Goal: Task Accomplishment & Management: Use online tool/utility

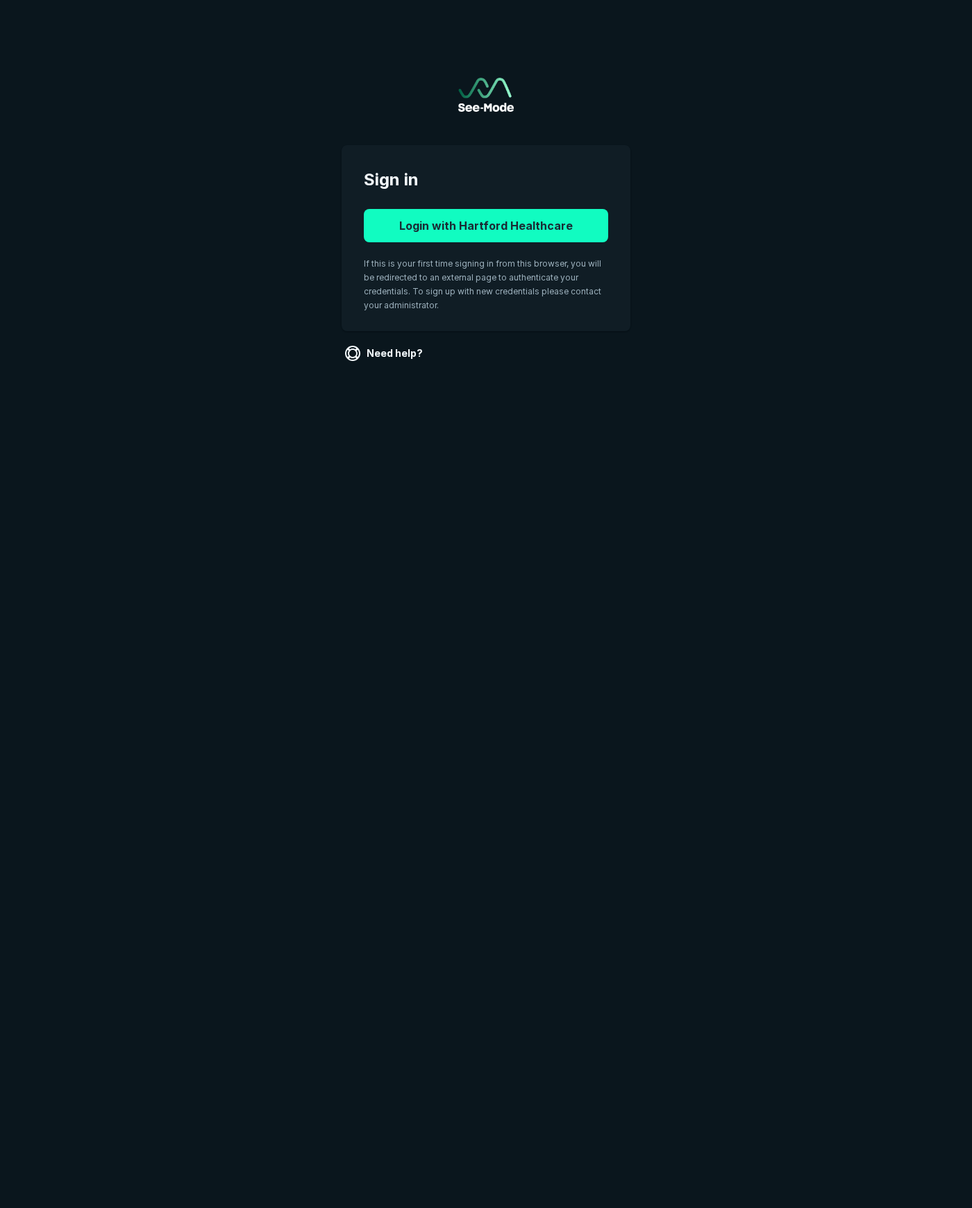
click at [493, 226] on button "Login with Hartford Healthcare" at bounding box center [486, 225] width 244 height 33
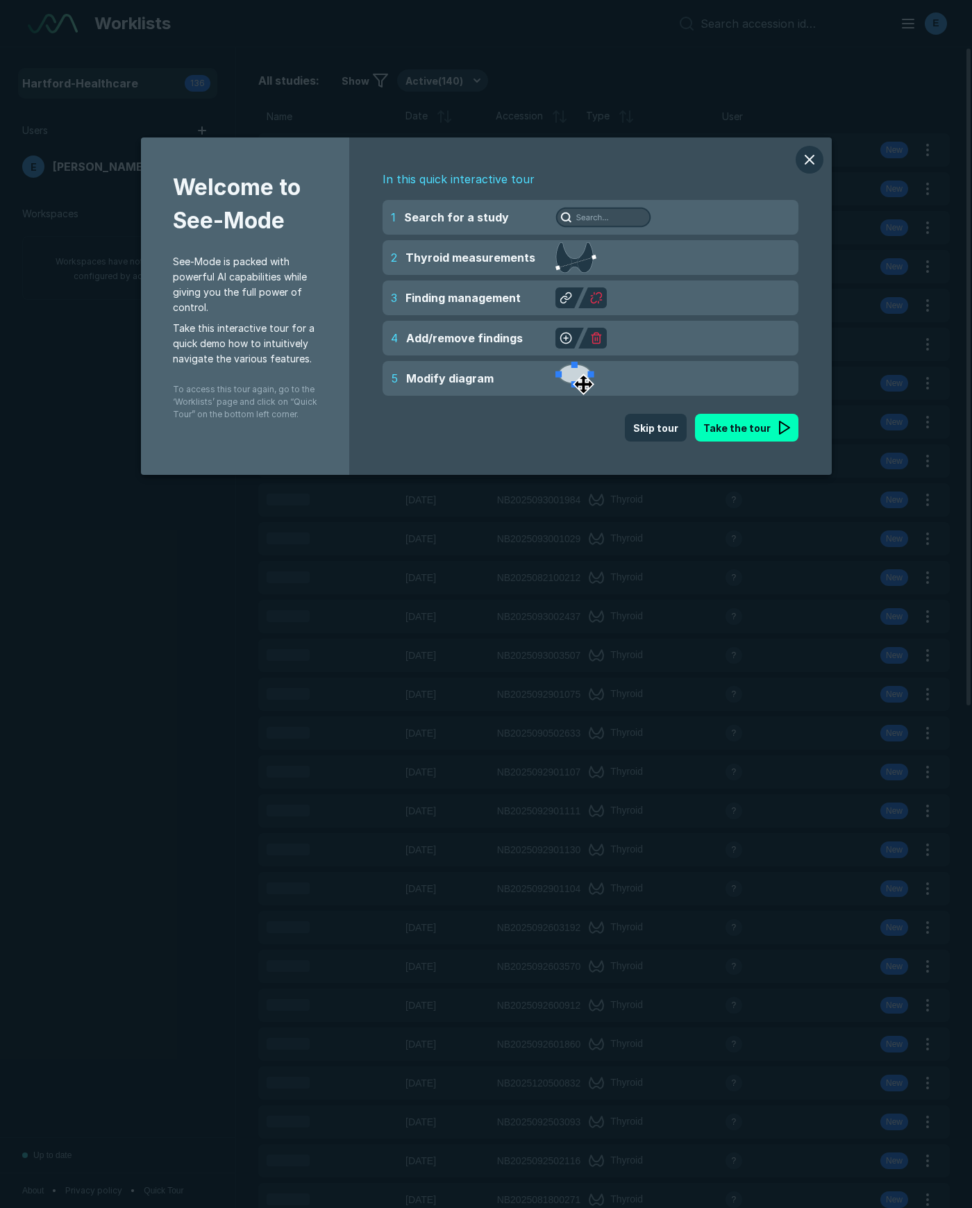
scroll to position [6980, 6160]
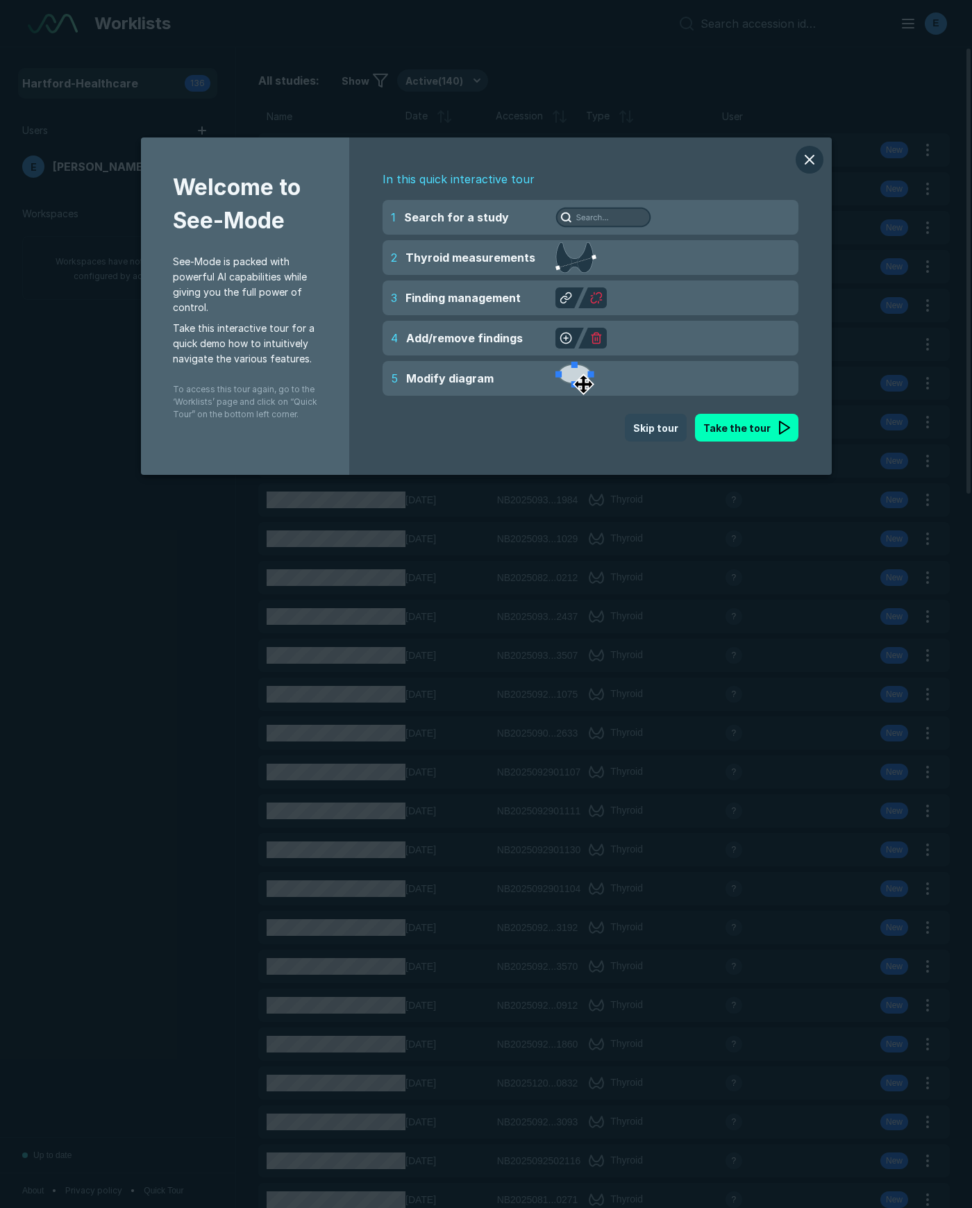
click at [657, 434] on button "Skip tour" at bounding box center [656, 428] width 62 height 28
